Goal: Information Seeking & Learning: Compare options

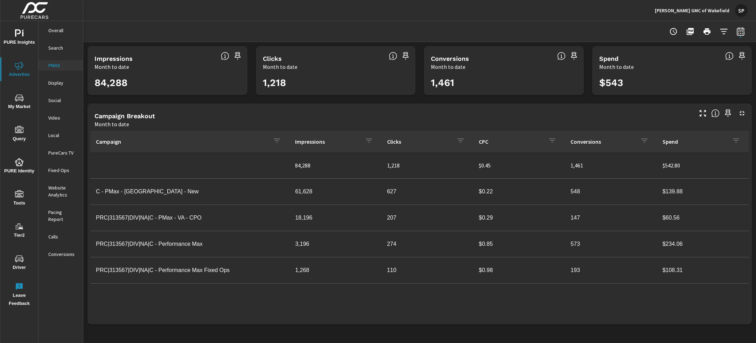
click at [714, 7] on p "[PERSON_NAME] GMC of Wakefield" at bounding box center [692, 10] width 75 height 6
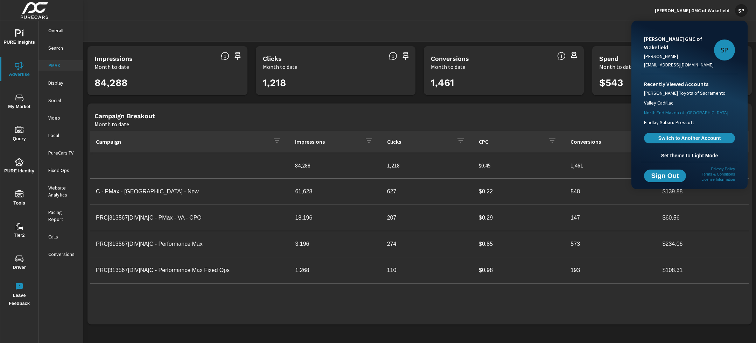
click at [680, 113] on span "North End Mazda of [GEOGRAPHIC_DATA]" at bounding box center [686, 112] width 84 height 7
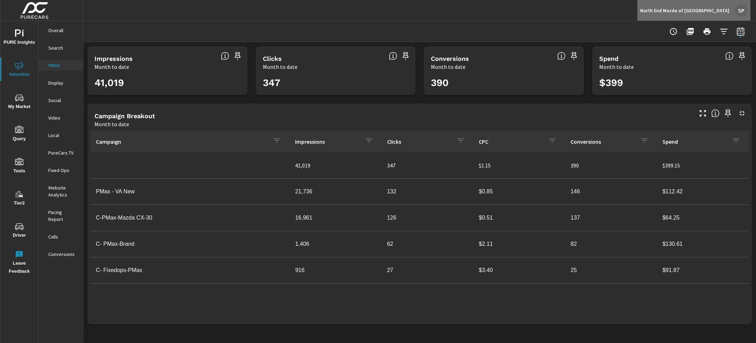
click at [741, 8] on div "SP" at bounding box center [741, 10] width 13 height 13
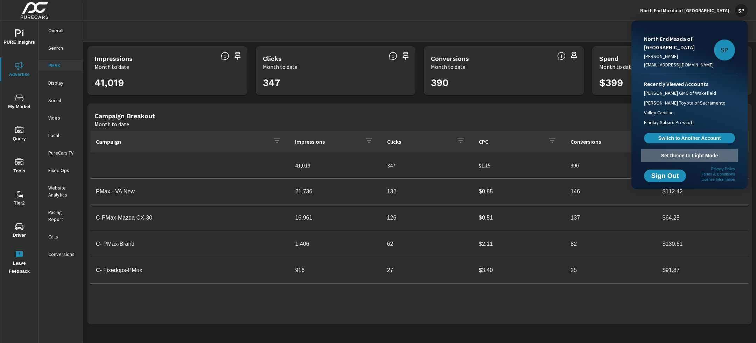
click at [688, 154] on span "Set theme to Light Mode" at bounding box center [689, 156] width 91 height 6
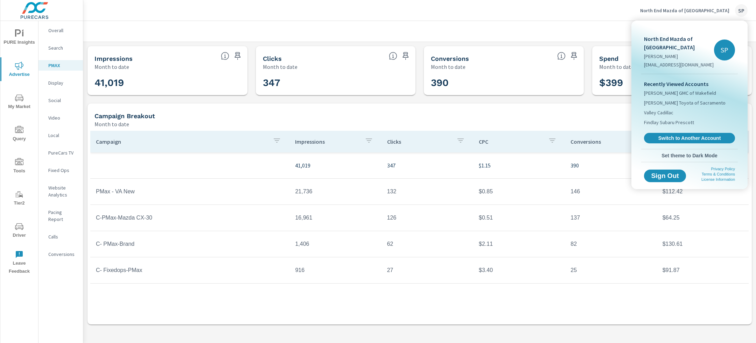
click at [56, 29] on div at bounding box center [378, 171] width 756 height 343
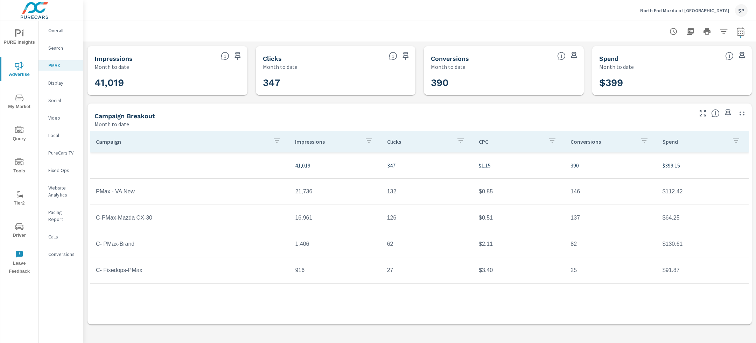
click at [55, 29] on p "Overall" at bounding box center [62, 30] width 29 height 7
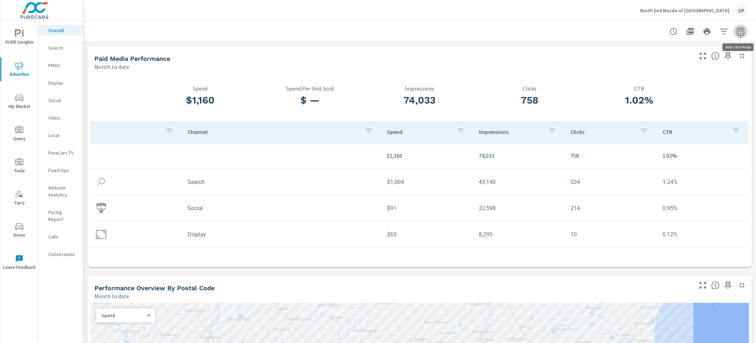
click at [742, 32] on icon "button" at bounding box center [741, 31] width 8 height 8
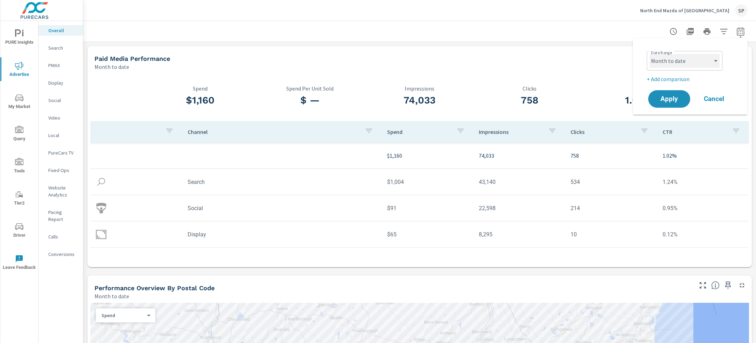
click at [684, 58] on select "Custom [DATE] Last week Last 7 days Last 14 days Last 30 days Last 45 days Last…" at bounding box center [685, 61] width 70 height 14
click at [650, 54] on select "Custom [DATE] Last week Last 7 days Last 14 days Last 30 days Last 45 days Last…" at bounding box center [685, 61] width 70 height 14
select select "Last 30 days"
click at [670, 78] on p "+ Add comparison" at bounding box center [692, 79] width 90 height 8
select select "Previous period"
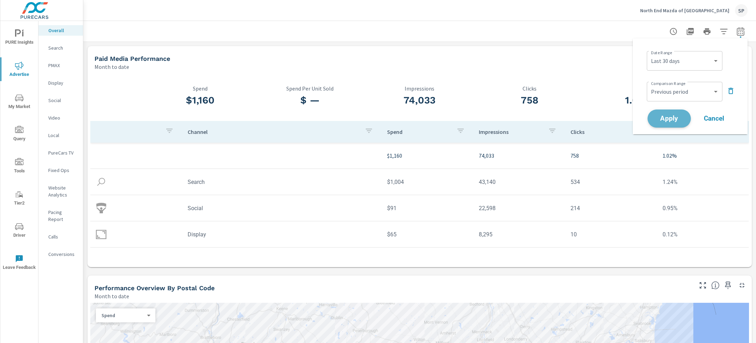
click at [668, 120] on span "Apply" at bounding box center [669, 119] width 29 height 7
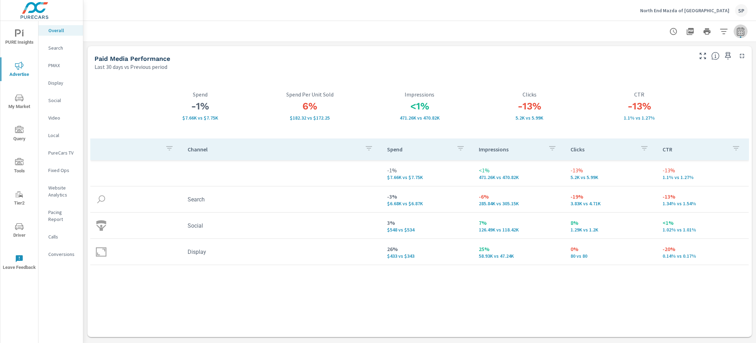
click at [743, 33] on icon "button" at bounding box center [741, 31] width 8 height 8
select select "Last 30 days"
select select "Previous period"
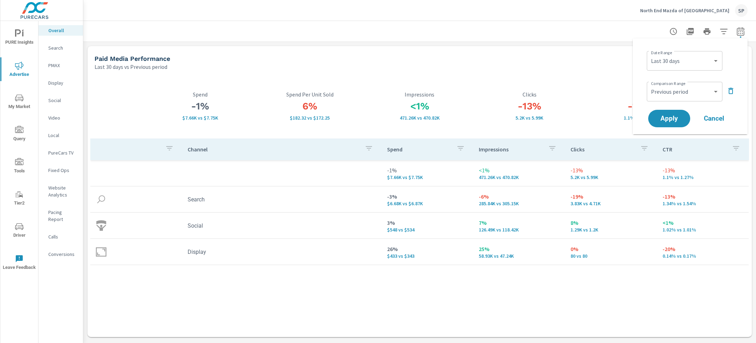
click at [729, 90] on icon "button" at bounding box center [731, 91] width 8 height 8
click at [664, 97] on span "Apply" at bounding box center [669, 99] width 29 height 7
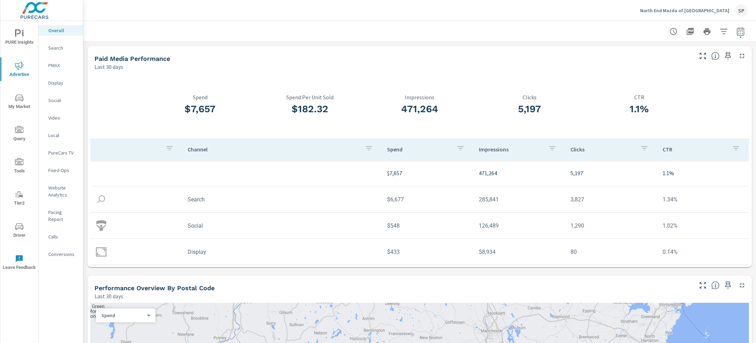
click at [743, 33] on icon "button" at bounding box center [741, 31] width 8 height 8
click at [673, 77] on p "+ Add comparison" at bounding box center [692, 79] width 90 height 8
select select "Previous period"
click at [669, 122] on span "Apply" at bounding box center [669, 119] width 29 height 7
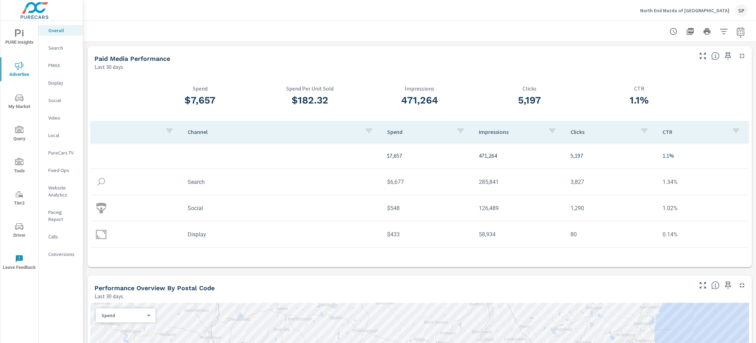
click at [59, 189] on p "Website Analytics" at bounding box center [62, 191] width 29 height 14
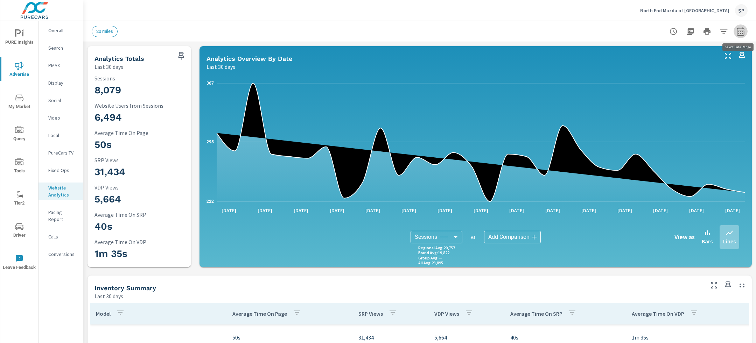
click at [739, 25] on button "button" at bounding box center [741, 32] width 14 height 14
select select "Last 30 days"
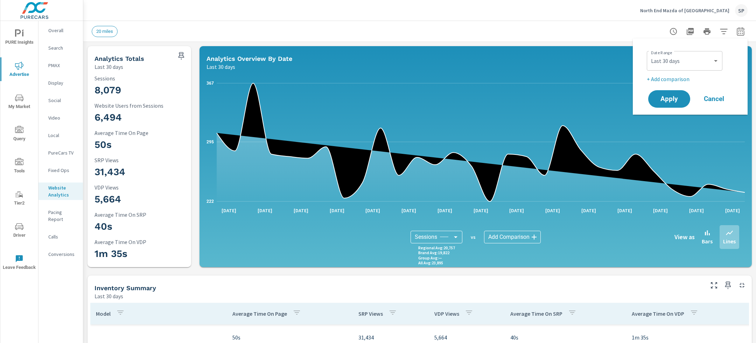
click at [686, 76] on p "+ Add comparison" at bounding box center [692, 79] width 90 height 8
select select "Previous period"
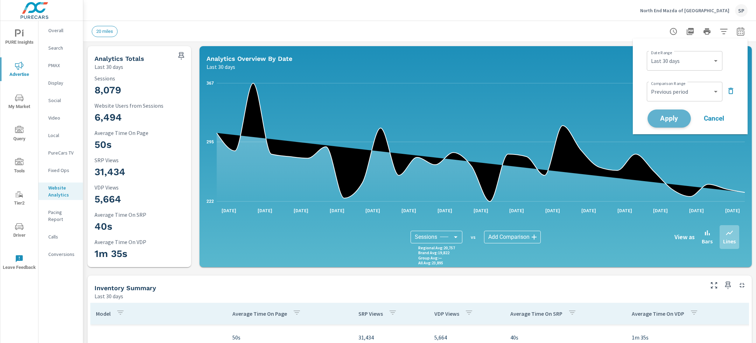
click at [671, 116] on span "Apply" at bounding box center [669, 119] width 29 height 7
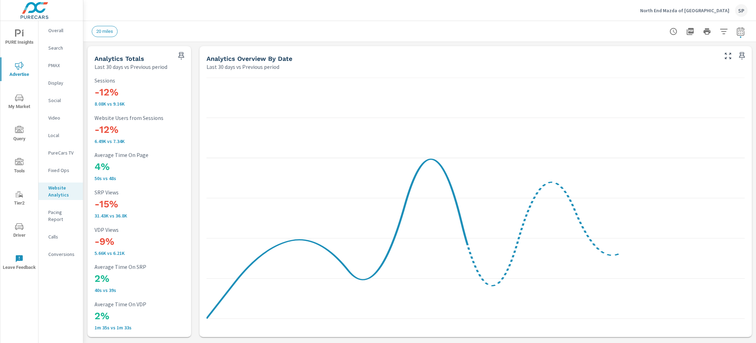
click at [57, 32] on p "Overall" at bounding box center [62, 30] width 29 height 7
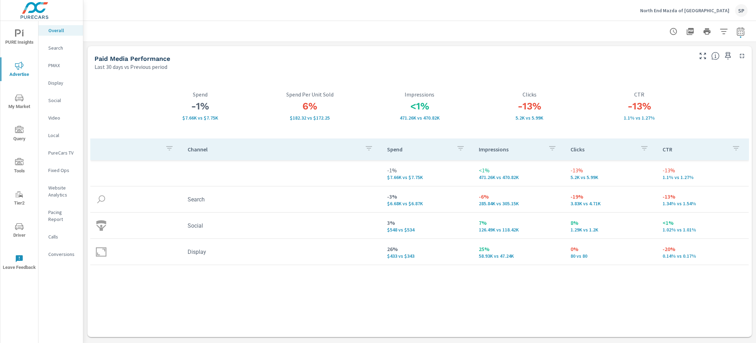
click at [18, 36] on icon "nav menu" at bounding box center [19, 33] width 8 height 8
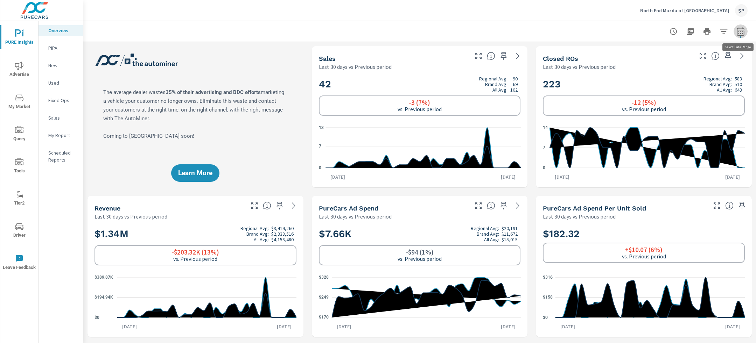
click at [742, 32] on icon "button" at bounding box center [741, 31] width 8 height 8
select select "Last 30 days"
select select "Previous period"
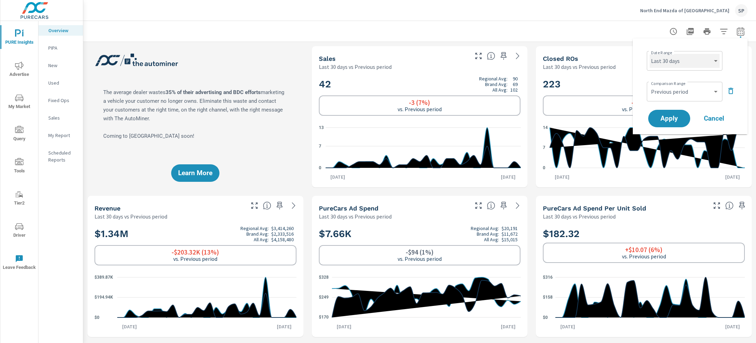
click at [687, 65] on select "Custom [DATE] Last week Last 7 days Last 14 days Last 30 days Last 45 days Last…" at bounding box center [685, 61] width 70 height 14
click at [650, 54] on select "Custom [DATE] Last week Last 7 days Last 14 days Last 30 days Last 45 days Last…" at bounding box center [685, 61] width 70 height 14
select select "Last month"
click at [682, 93] on select "Custom Previous period Previous month Previous year" at bounding box center [685, 92] width 70 height 14
click at [650, 85] on select "Custom Previous period Previous month Previous year" at bounding box center [685, 92] width 70 height 14
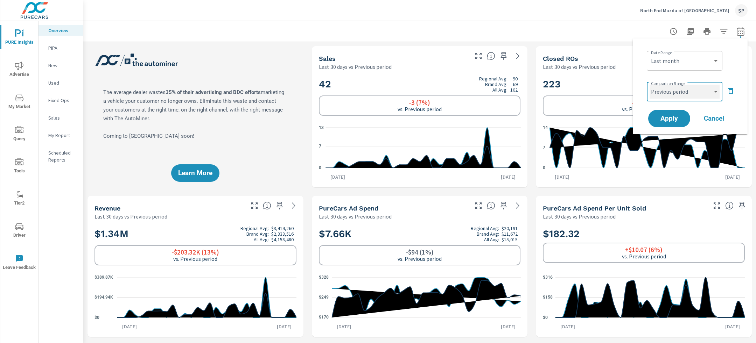
select select "Previous month"
click at [680, 118] on span "Apply" at bounding box center [669, 119] width 28 height 6
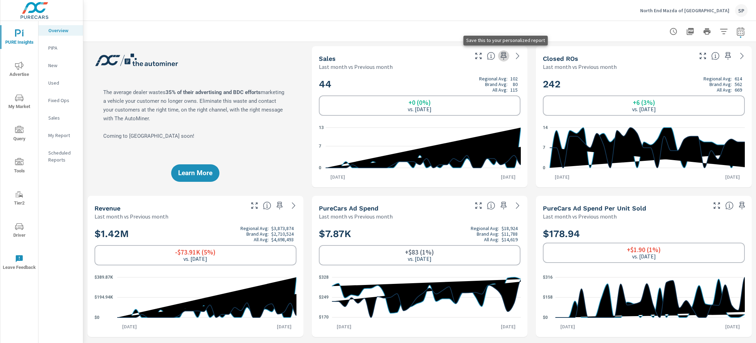
click at [504, 56] on icon "button" at bounding box center [504, 56] width 8 height 8
click at [502, 55] on icon "button" at bounding box center [504, 56] width 6 height 8
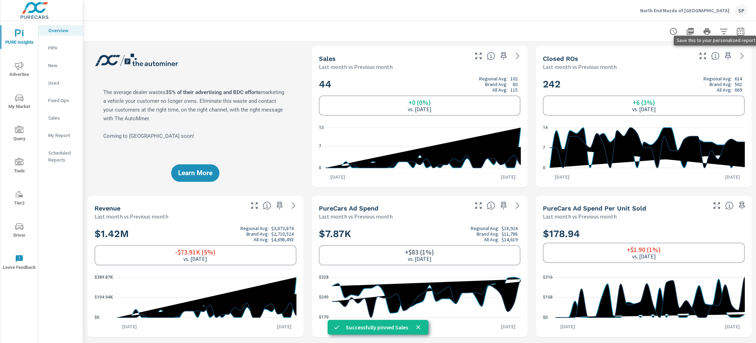
click at [727, 55] on icon "button" at bounding box center [728, 56] width 6 height 8
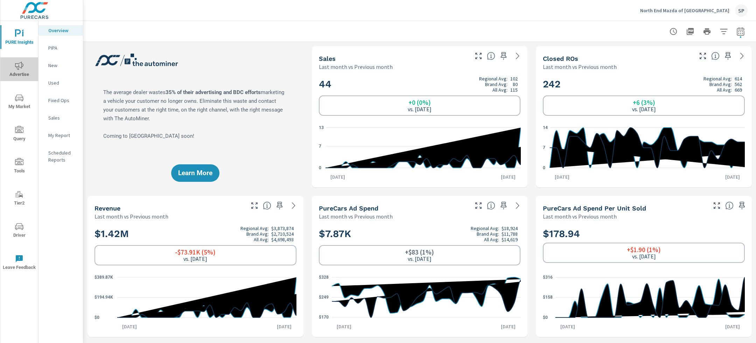
click at [19, 67] on icon "nav menu" at bounding box center [19, 66] width 8 height 8
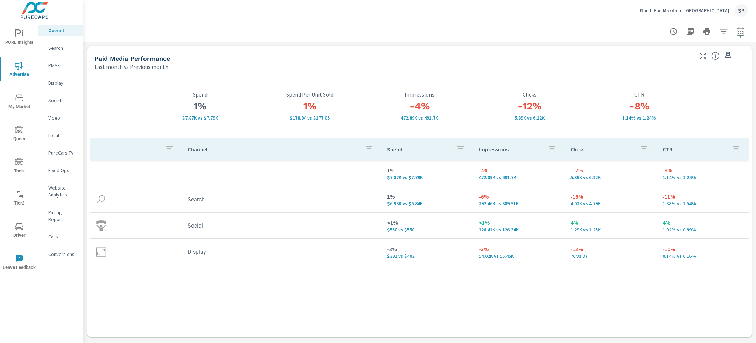
click at [744, 30] on icon "button" at bounding box center [741, 31] width 8 height 8
select select "Last month"
select select "Previous month"
click at [732, 89] on icon "button" at bounding box center [731, 91] width 5 height 6
click at [663, 101] on span "Apply" at bounding box center [669, 99] width 29 height 7
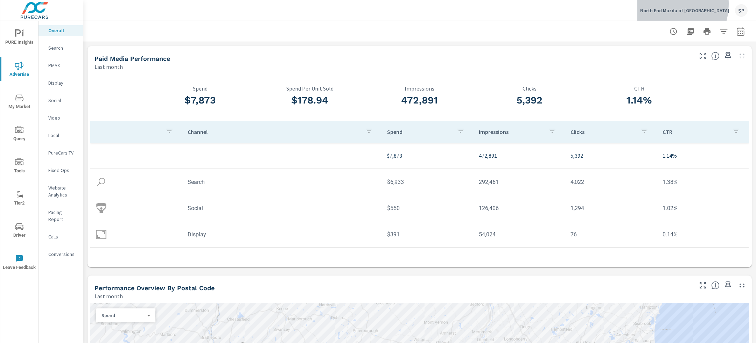
click at [686, 4] on div "North End Mazda of [GEOGRAPHIC_DATA] SP" at bounding box center [693, 10] width 107 height 13
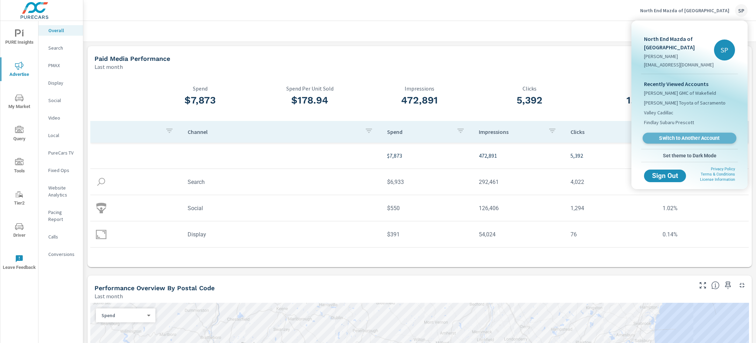
click at [681, 138] on span "Switch to Another Account" at bounding box center [690, 138] width 86 height 7
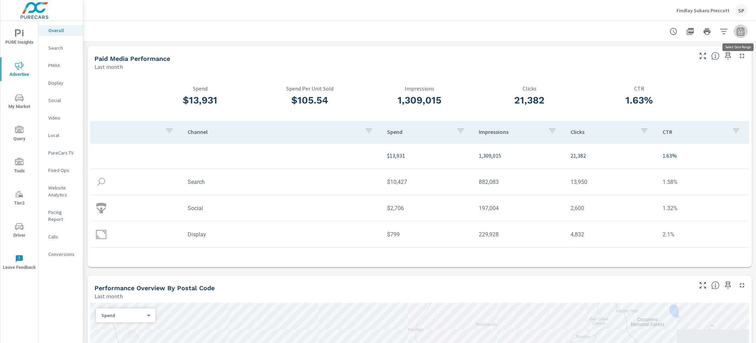
click at [742, 33] on icon "button" at bounding box center [741, 31] width 8 height 8
select select "Last month"
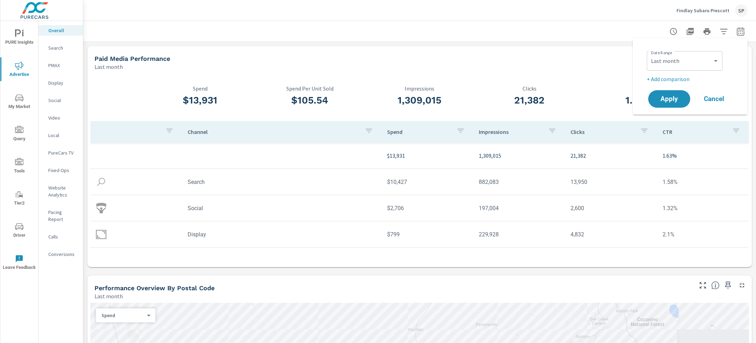
click at [670, 80] on p "+ Add comparison" at bounding box center [692, 79] width 90 height 8
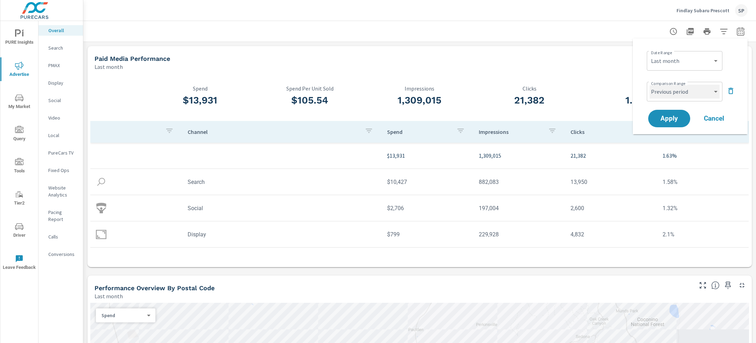
click at [669, 93] on select "Custom Previous period Previous month Previous year" at bounding box center [685, 92] width 70 height 14
click at [650, 85] on select "Custom Previous period Previous month Previous year" at bounding box center [685, 92] width 70 height 14
select select "Previous month"
click at [669, 113] on button "Apply" at bounding box center [669, 119] width 43 height 18
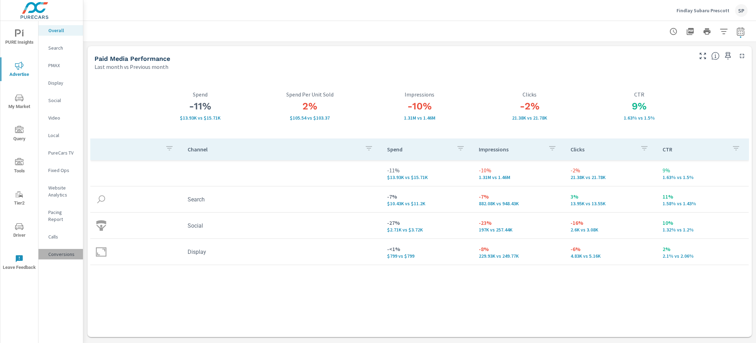
click at [53, 251] on p "Conversions" at bounding box center [62, 254] width 29 height 7
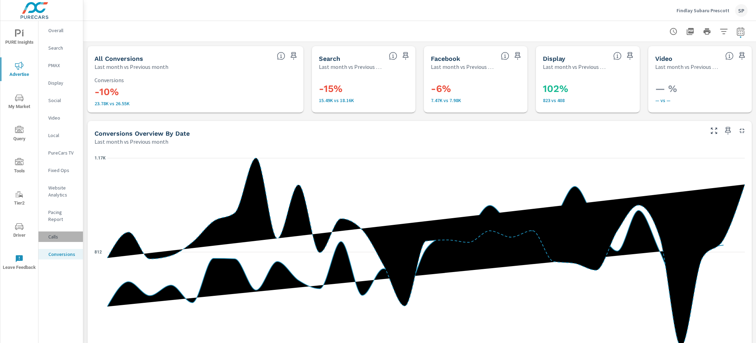
click at [55, 234] on p "Calls" at bounding box center [62, 237] width 29 height 7
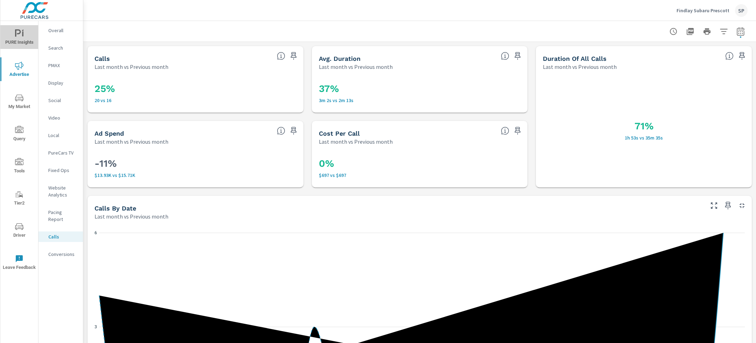
click at [21, 37] on icon "nav menu" at bounding box center [19, 33] width 8 height 8
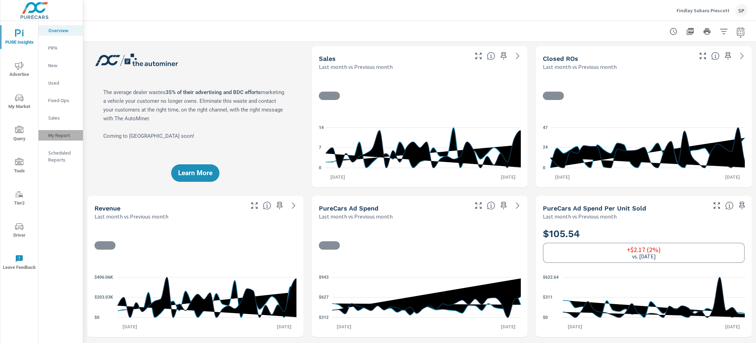
click at [64, 135] on p "My Report" at bounding box center [62, 135] width 29 height 7
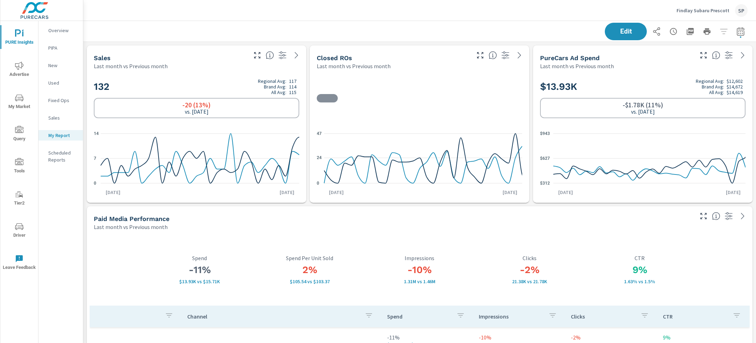
scroll to position [3064, 673]
